Goal: Transaction & Acquisition: Purchase product/service

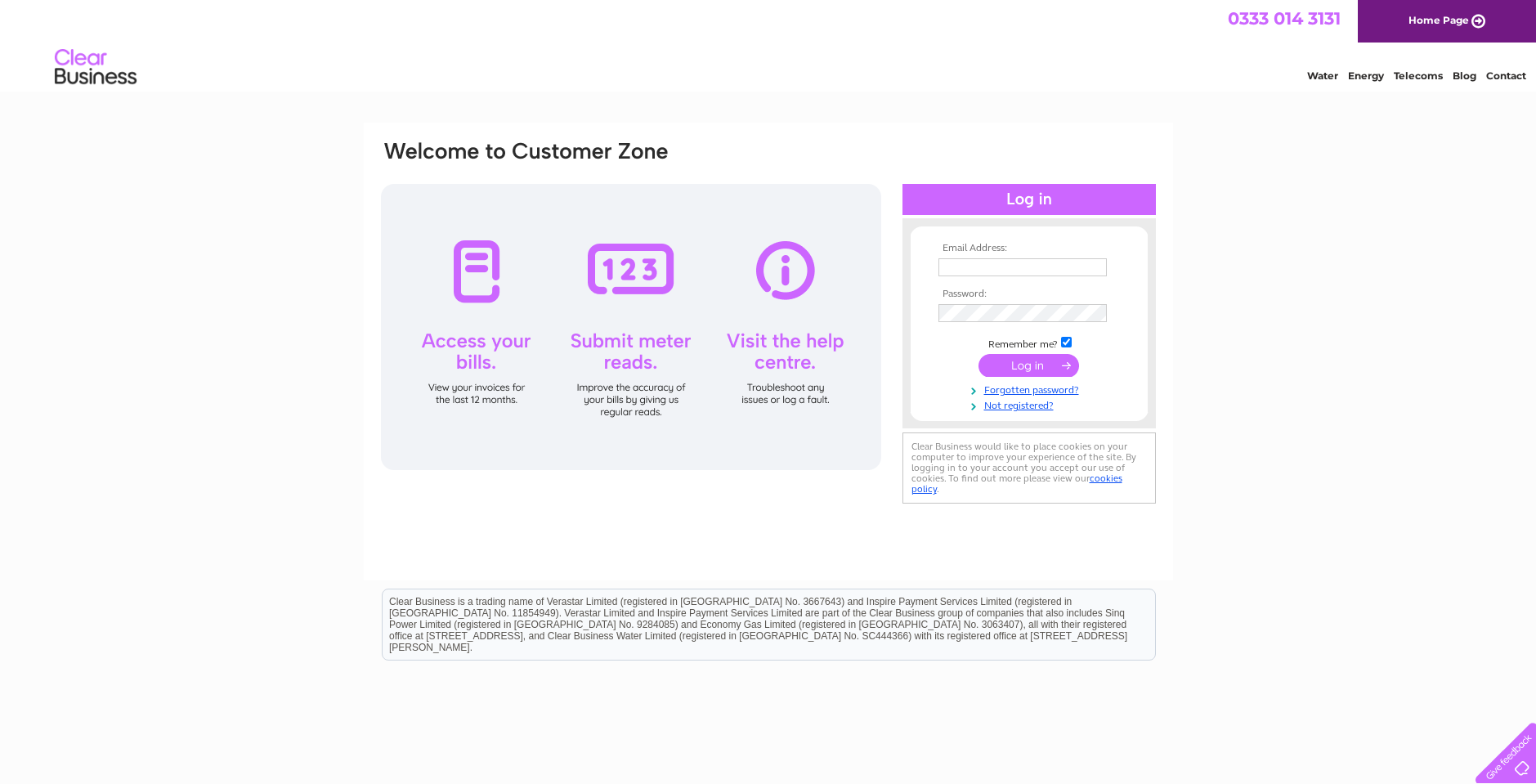
type input "steven@fotheringhams.co.uk"
click at [1052, 368] on input "submit" at bounding box center [1029, 365] width 101 height 23
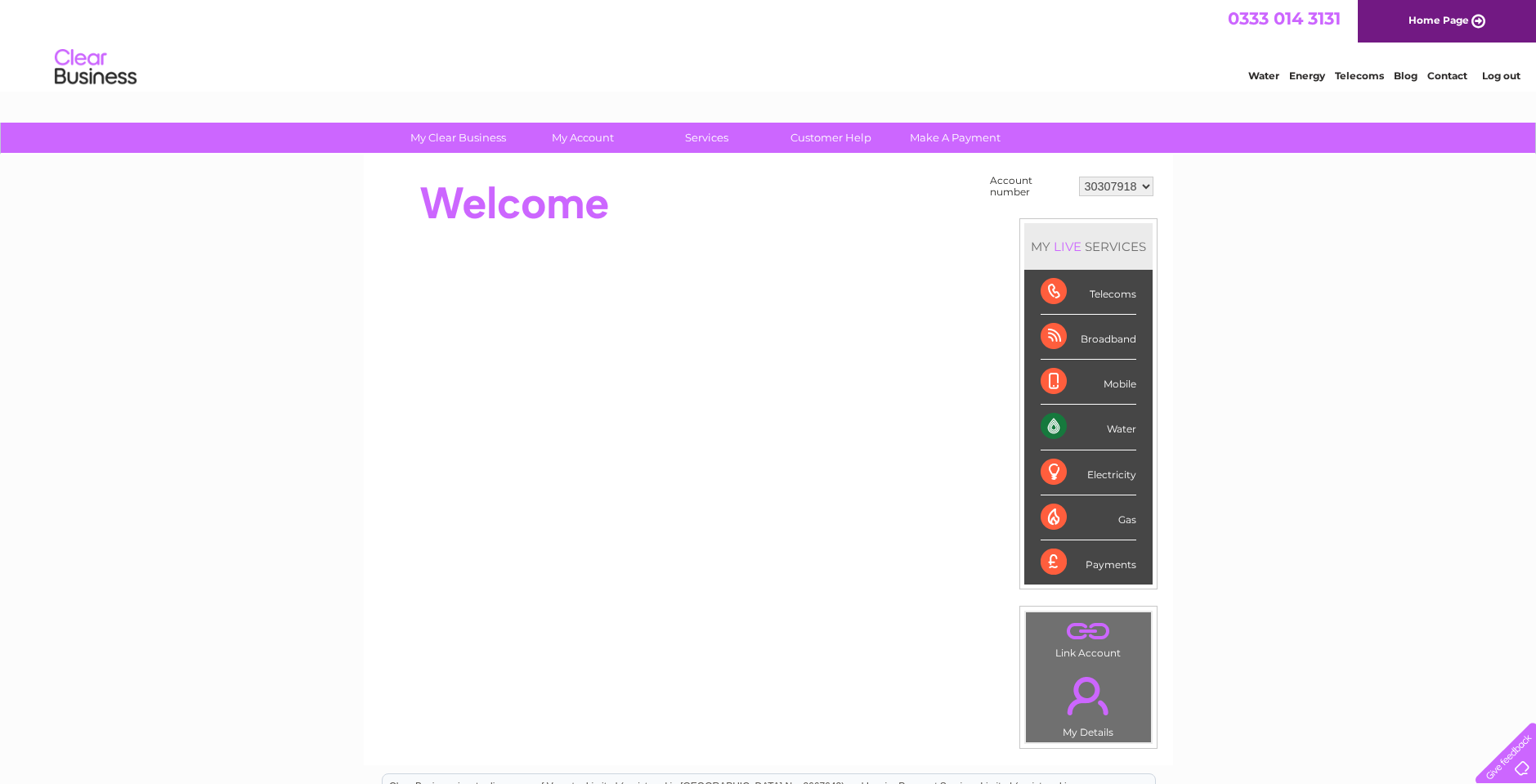
click at [1070, 424] on div "Water" at bounding box center [1088, 427] width 96 height 45
click at [1121, 426] on div "Water" at bounding box center [1088, 427] width 96 height 45
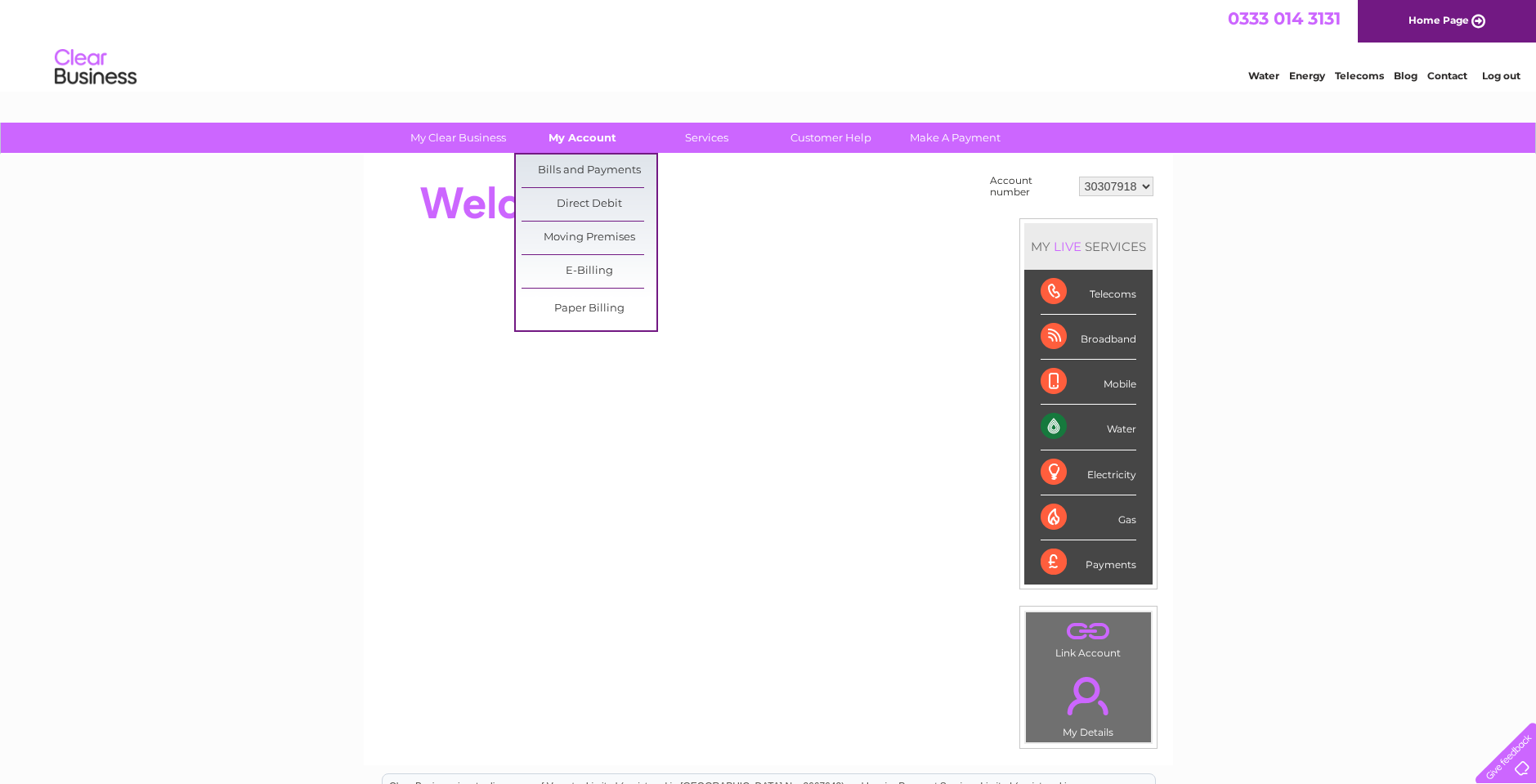
click at [587, 130] on link "My Account" at bounding box center [582, 137] width 135 height 31
click at [595, 141] on link "My Account" at bounding box center [582, 137] width 135 height 31
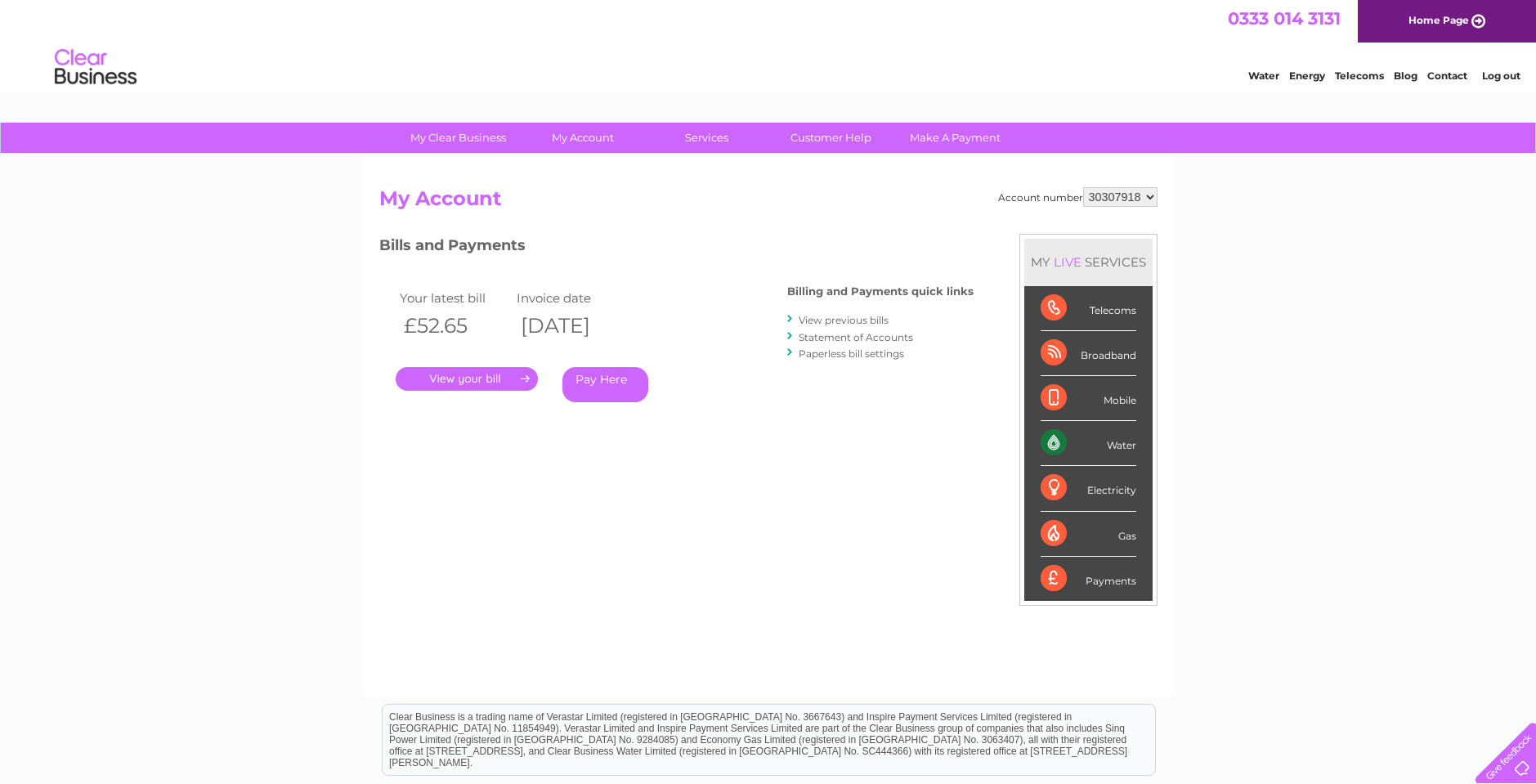
click at [599, 380] on link "Pay Here" at bounding box center [605, 385] width 86 height 36
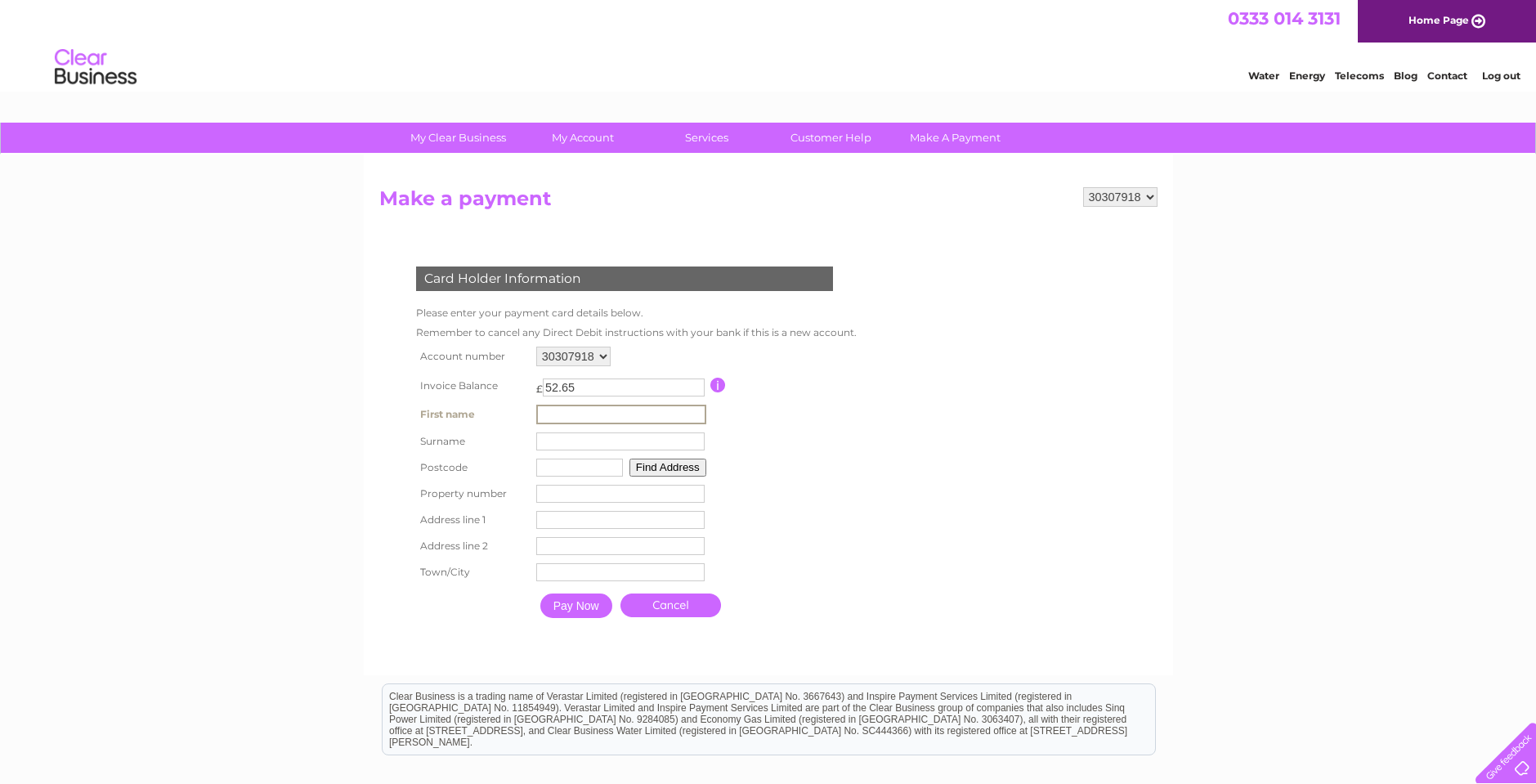
click at [589, 411] on input "text" at bounding box center [622, 414] width 170 height 20
type input "fotheringhams"
type input "Fotheringham"
type input "FK2 7DB"
type input "Unit 1, Orchardhall Way"
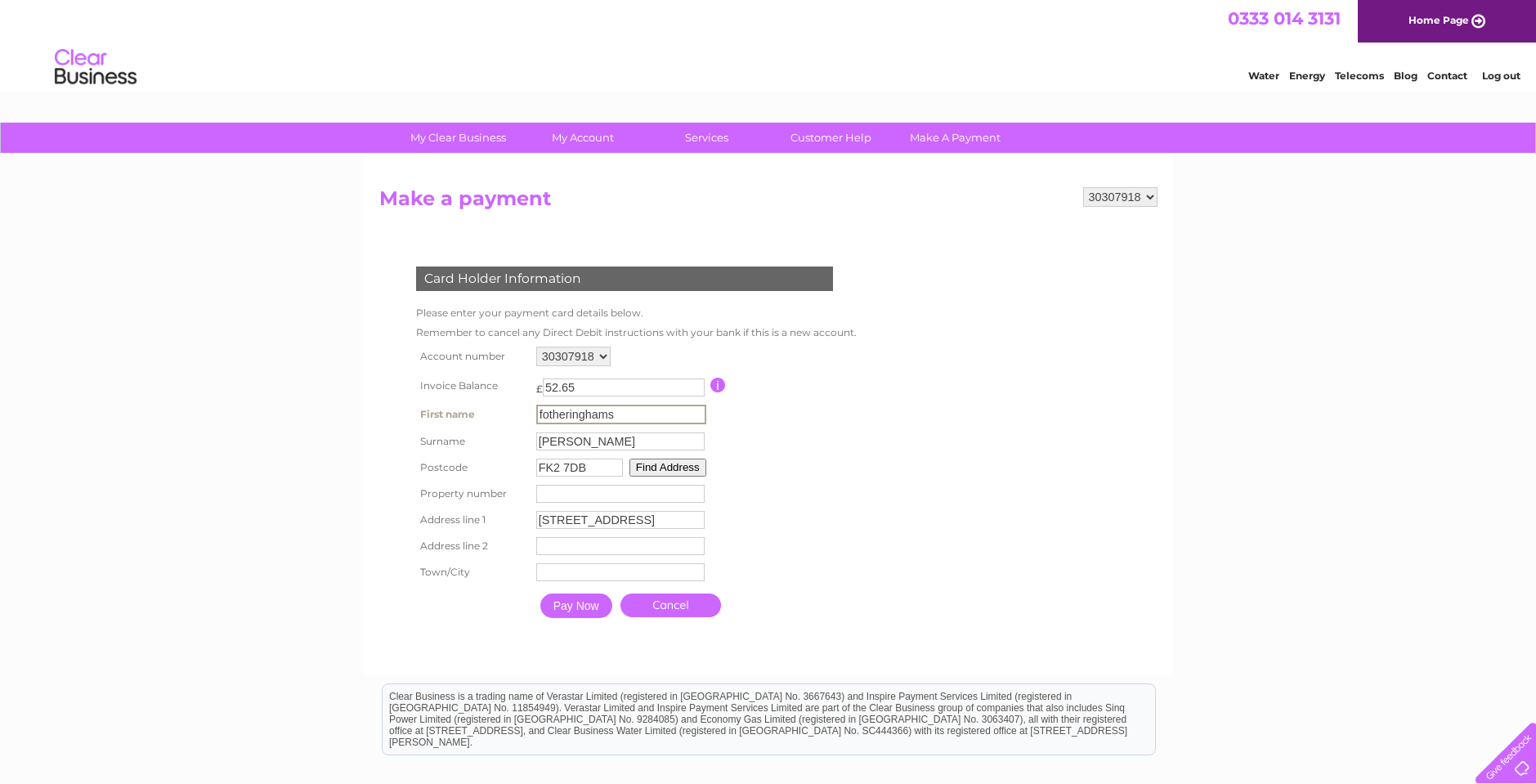
type input "Abbotsford Business Park"
type input "Falkirk"
click at [575, 606] on input "Pay Now" at bounding box center [574, 604] width 72 height 25
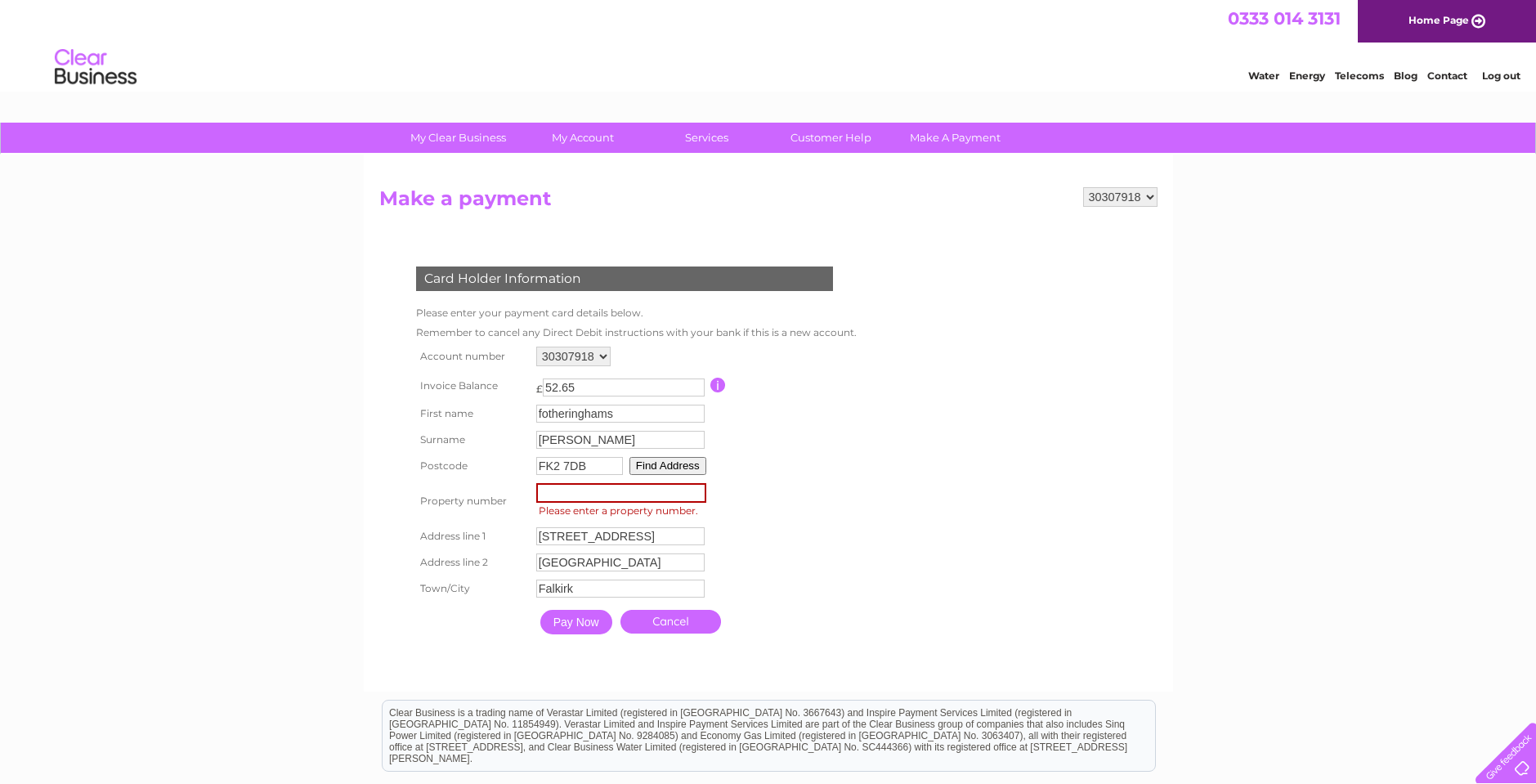
click at [566, 495] on input "number" at bounding box center [622, 493] width 170 height 20
type input "1"
click at [581, 620] on input "Pay Now" at bounding box center [574, 619] width 72 height 25
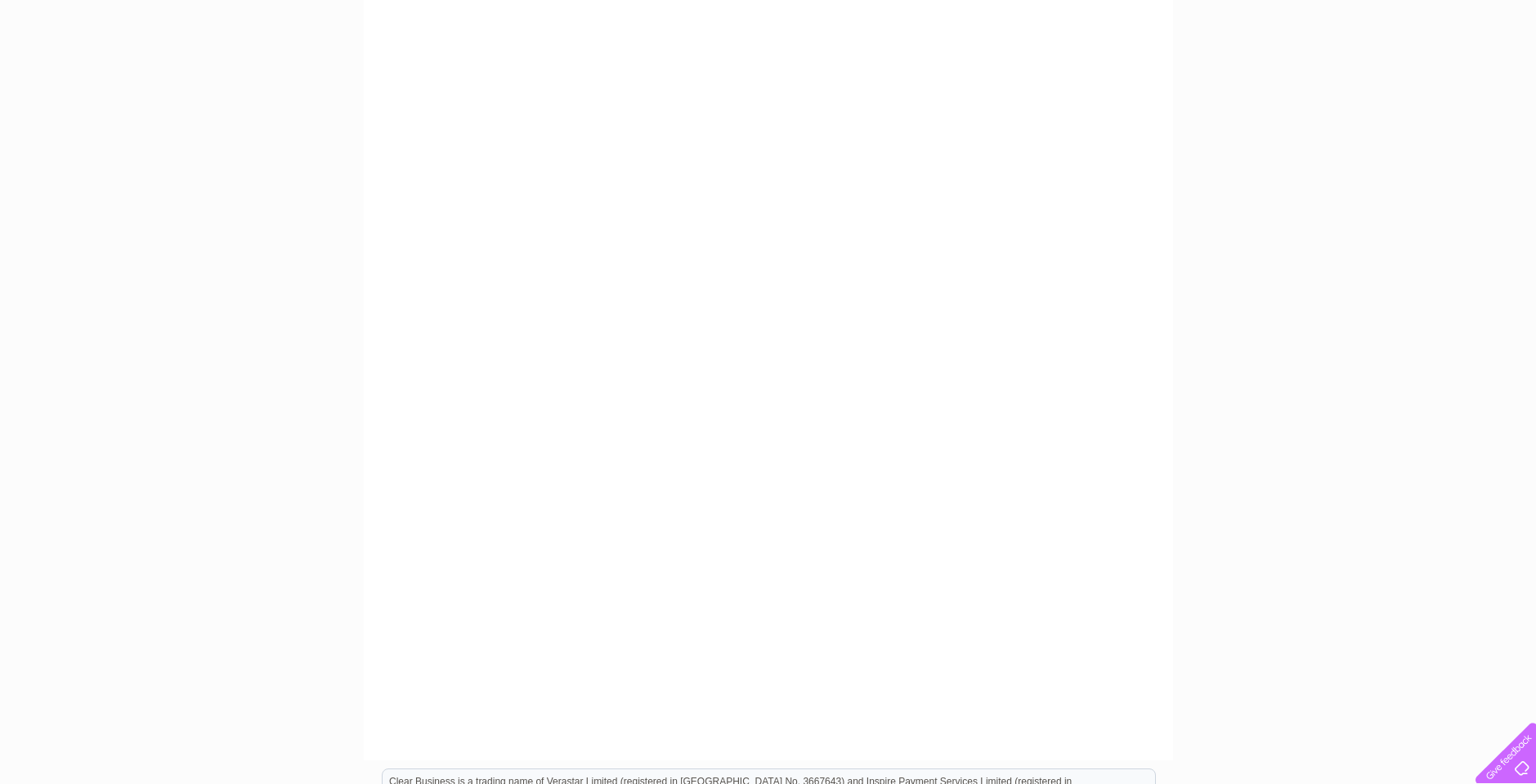
scroll to position [321, 0]
